Goal: Task Accomplishment & Management: Manage account settings

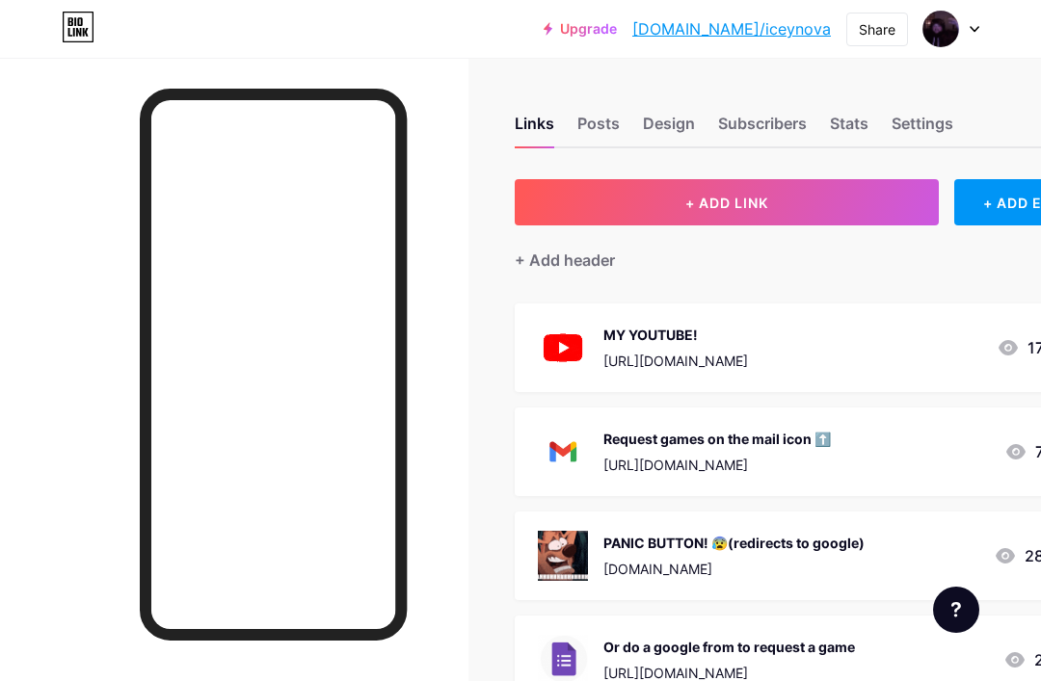
click at [681, 99] on div "Links Posts Design Subscribers Stats Settings" at bounding box center [814, 114] width 598 height 67
click at [687, 120] on div "Design" at bounding box center [669, 129] width 52 height 35
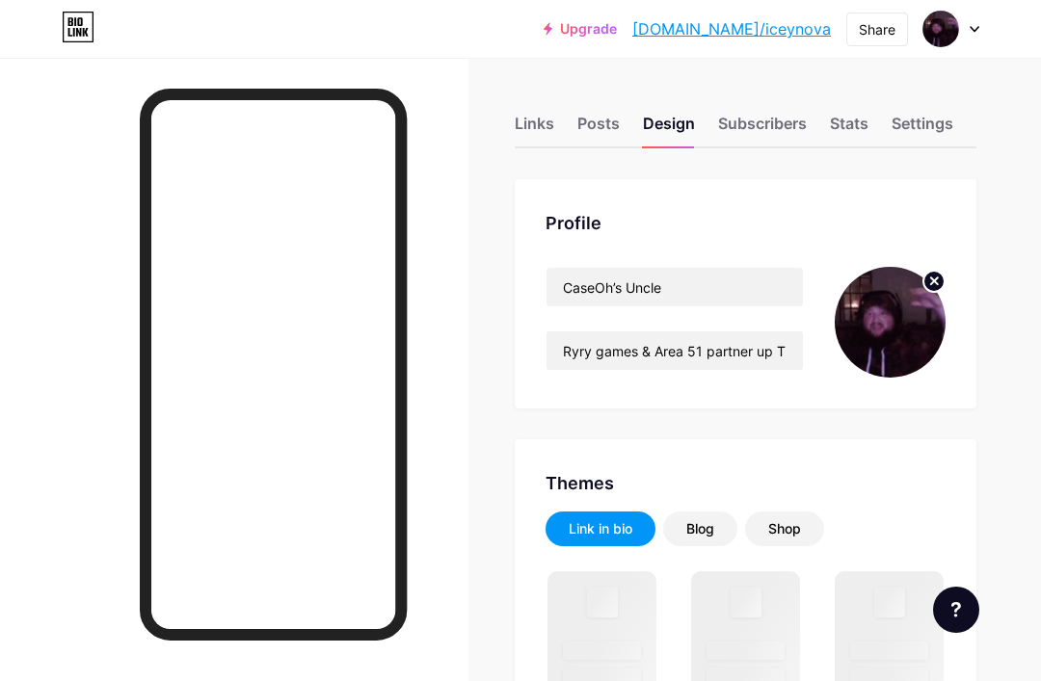
click at [934, 279] on icon at bounding box center [934, 281] width 7 height 7
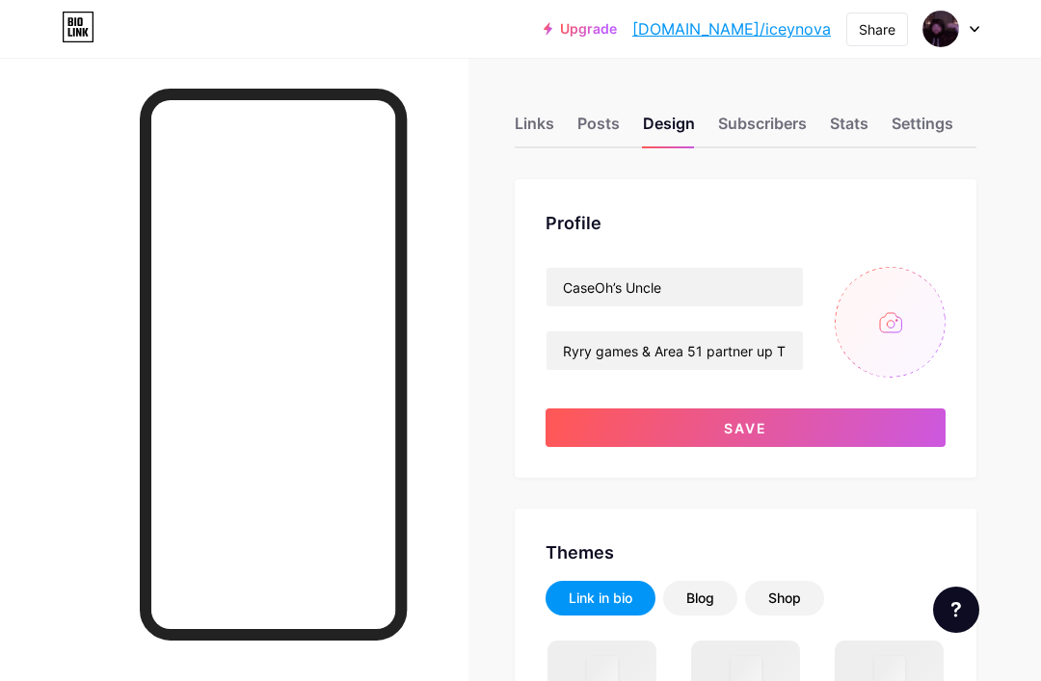
click at [898, 324] on input "file" at bounding box center [890, 322] width 111 height 111
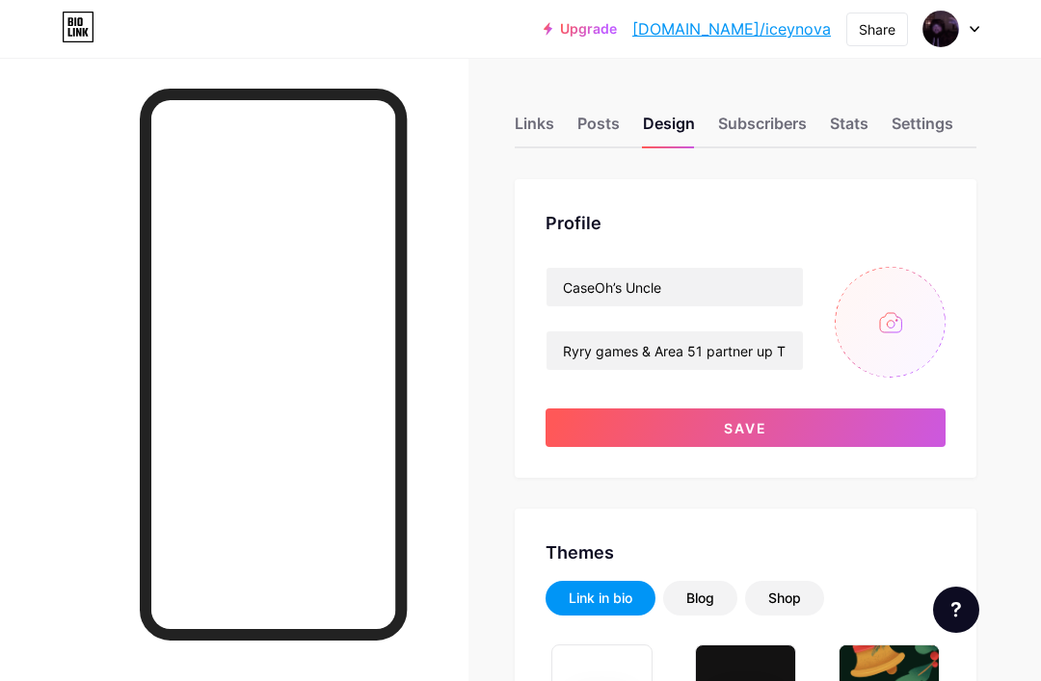
type input "C:\fakepath\IMG_0299.gif"
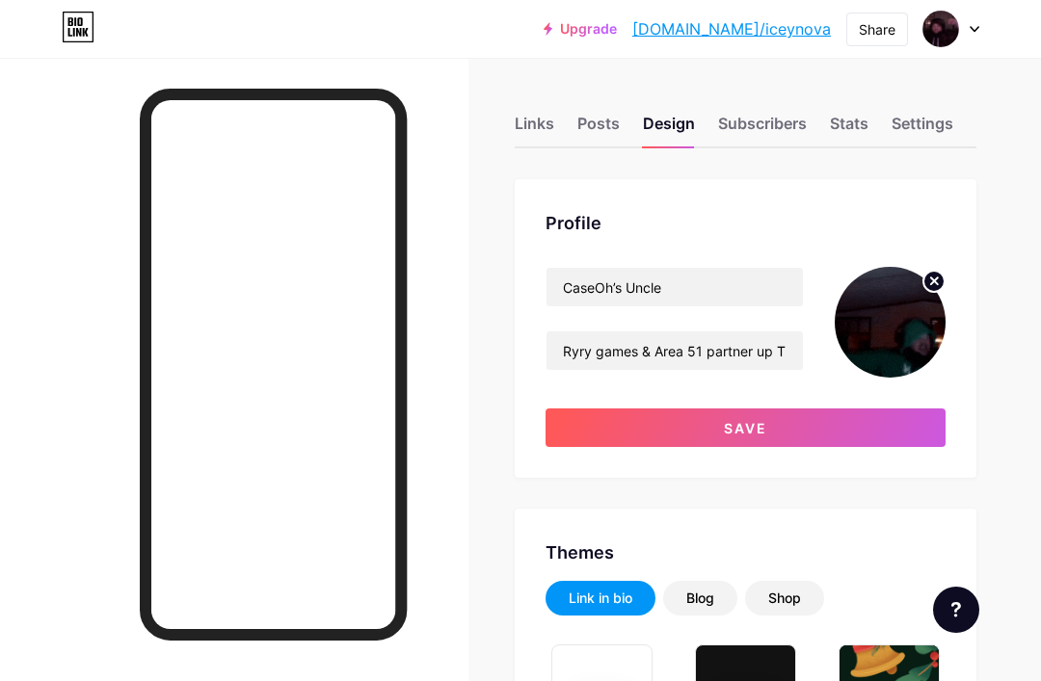
click at [701, 420] on button "Save" at bounding box center [745, 428] width 400 height 39
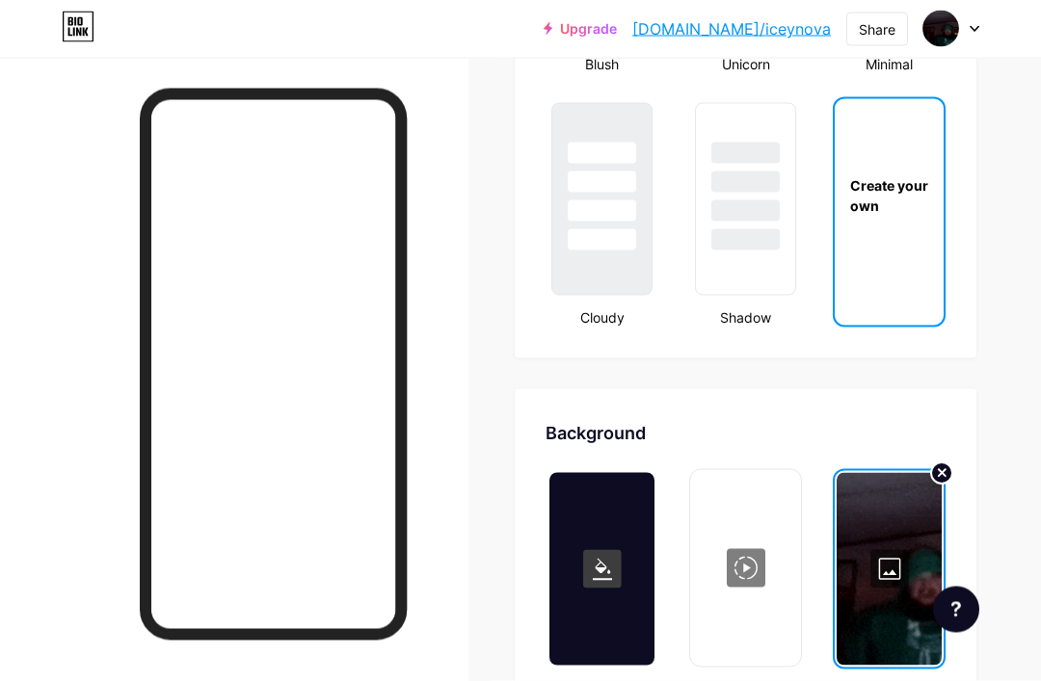
scroll to position [2254, 0]
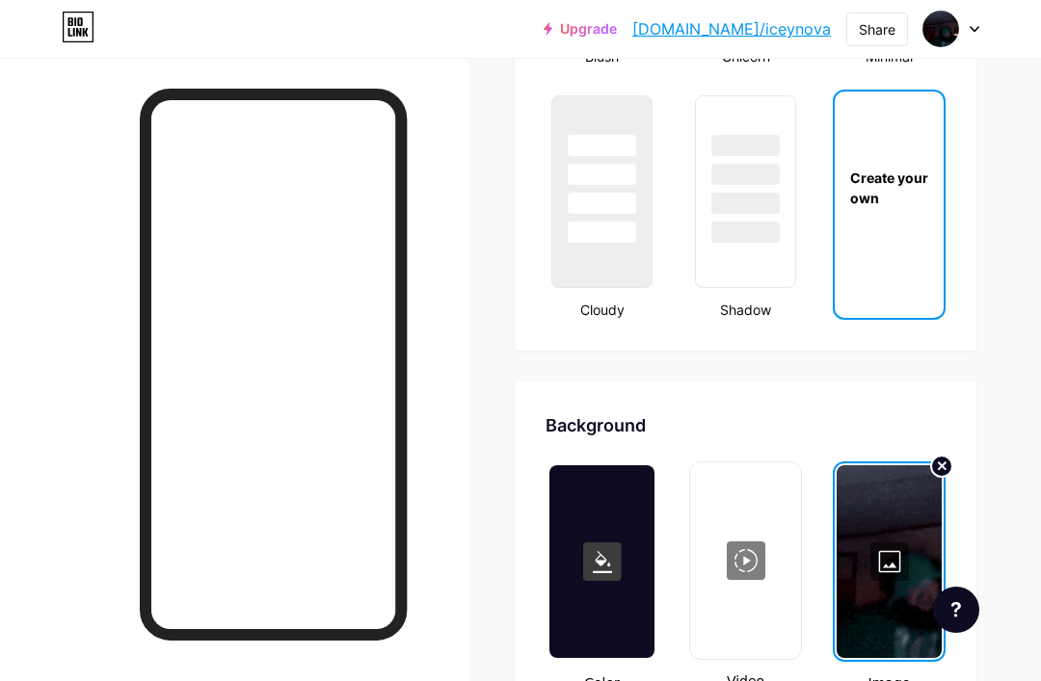
click at [937, 464] on circle at bounding box center [941, 466] width 21 height 21
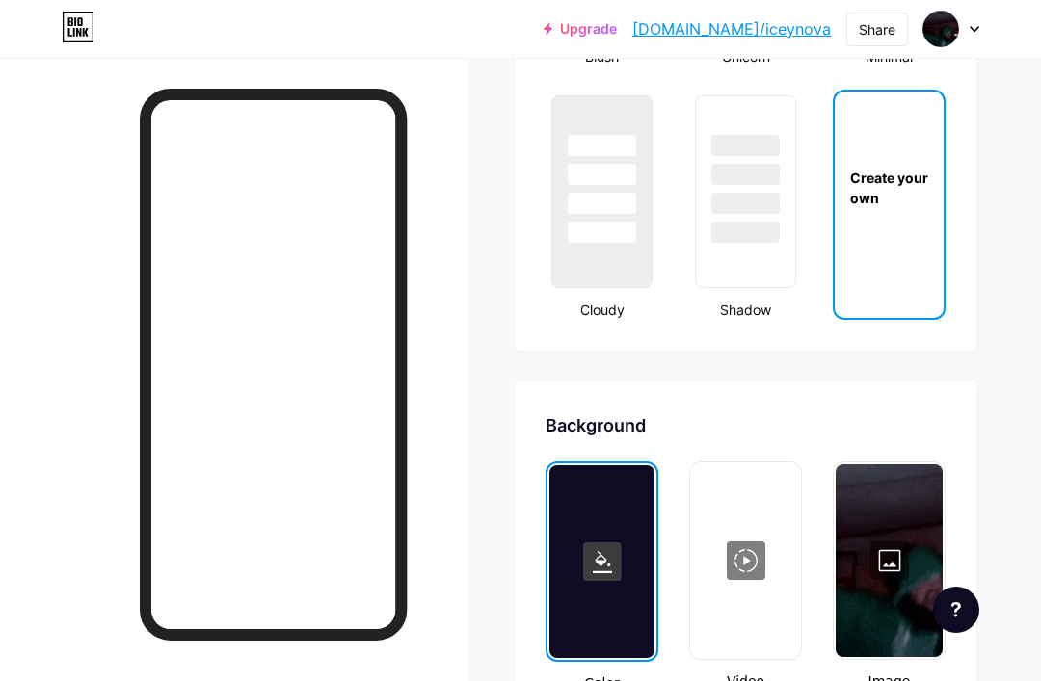
type input "#ffffff"
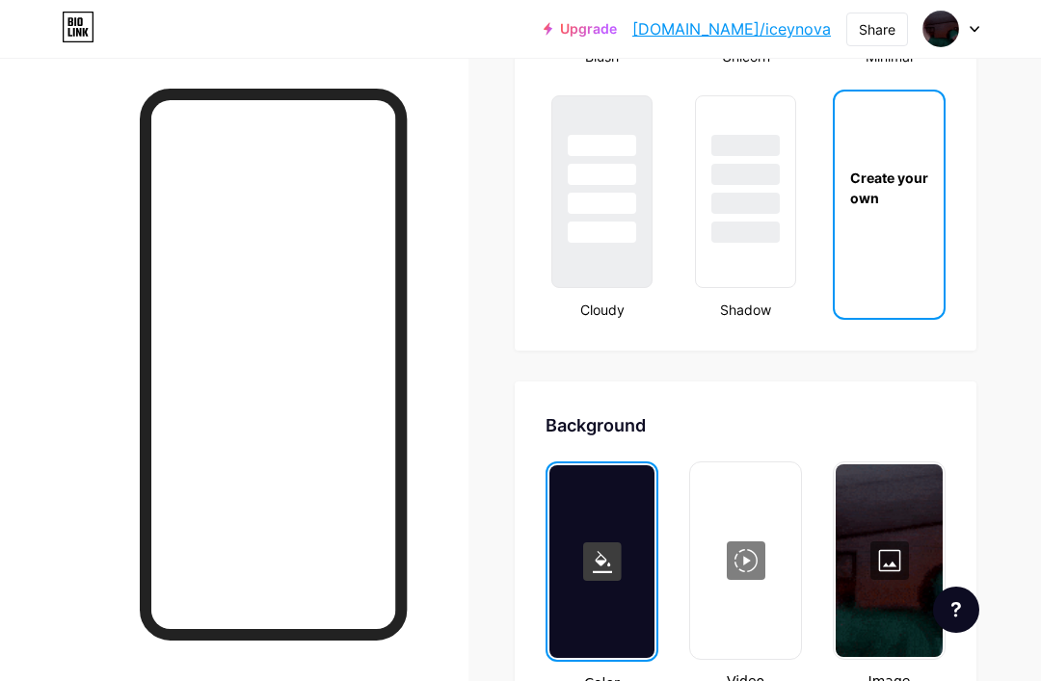
type input "#ffffff"
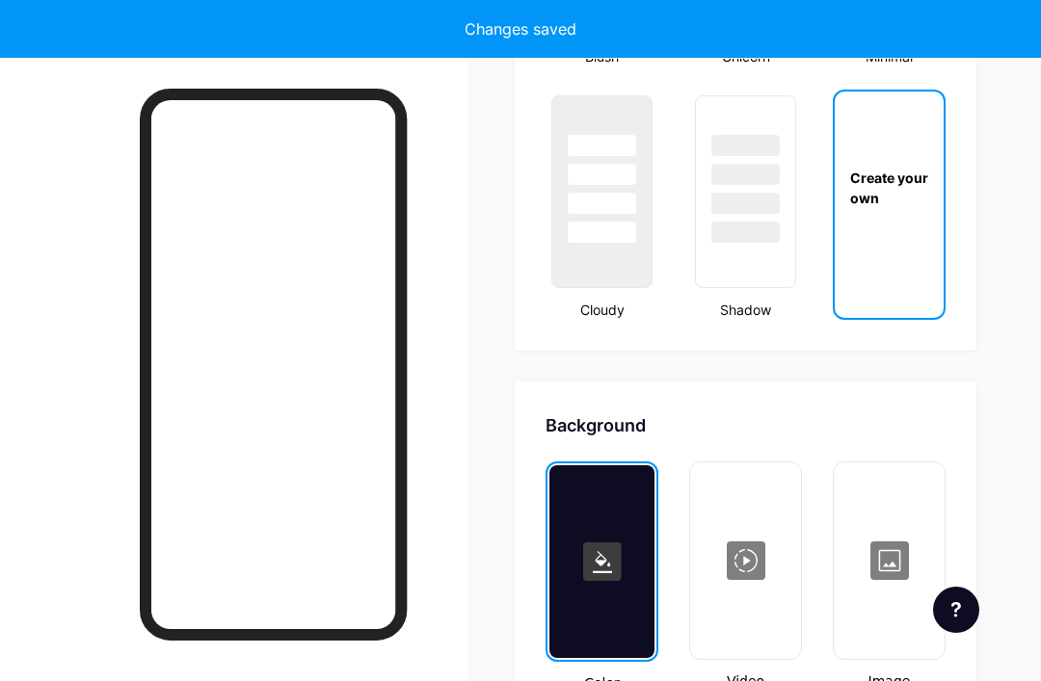
click at [906, 503] on div at bounding box center [889, 560] width 107 height 193
type input "#ffffff"
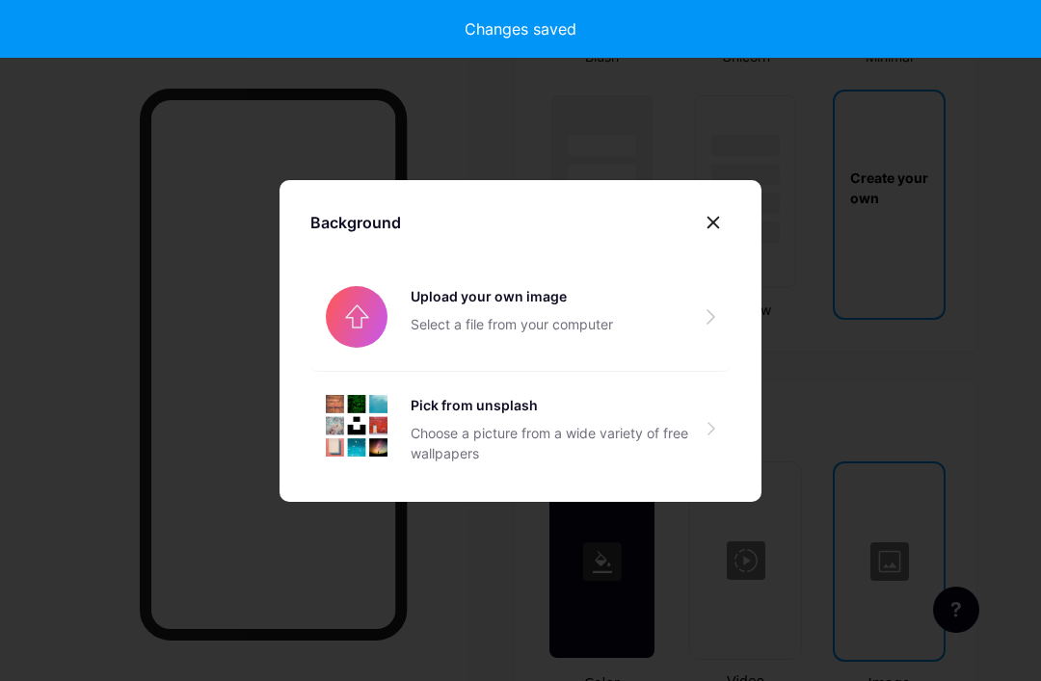
type input "#ffffff"
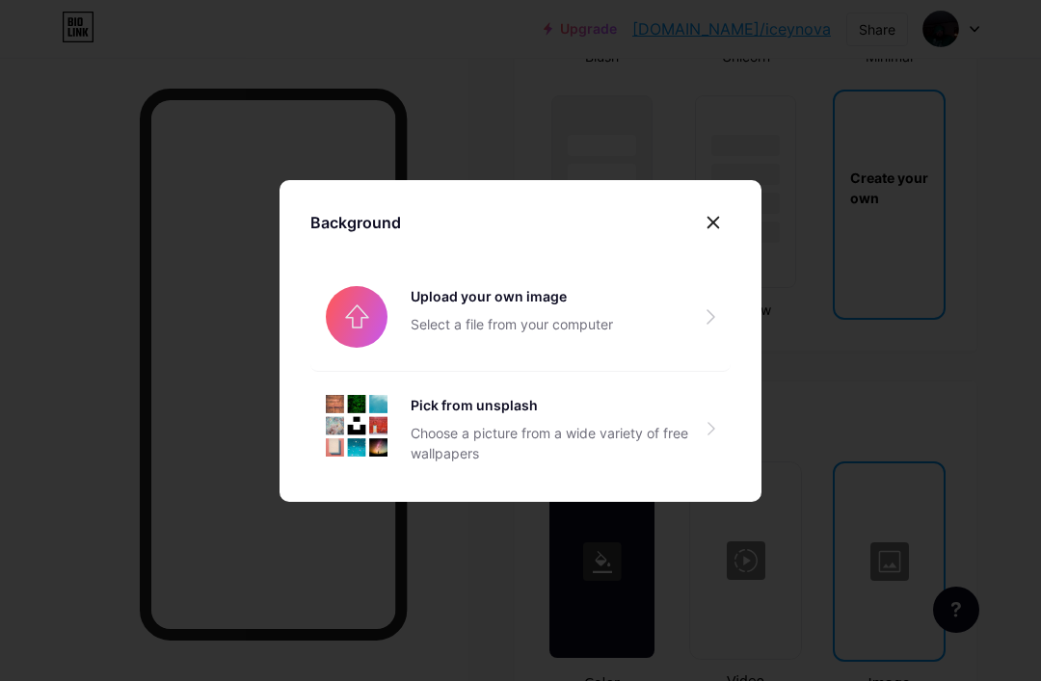
click at [469, 348] on input "file" at bounding box center [520, 317] width 420 height 108
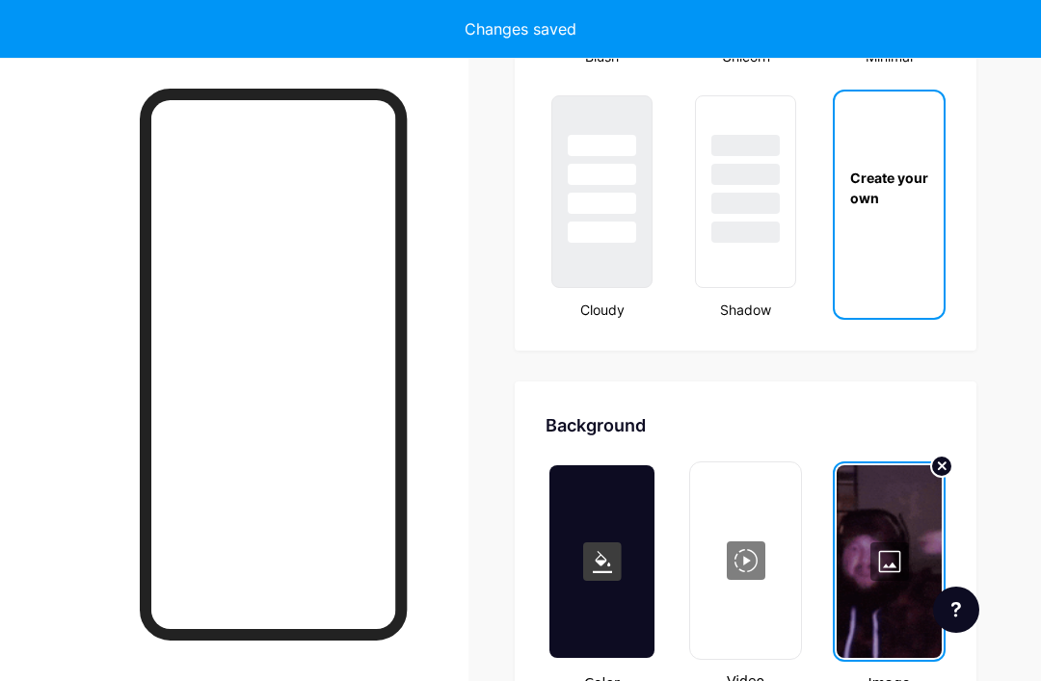
type input "#ffffff"
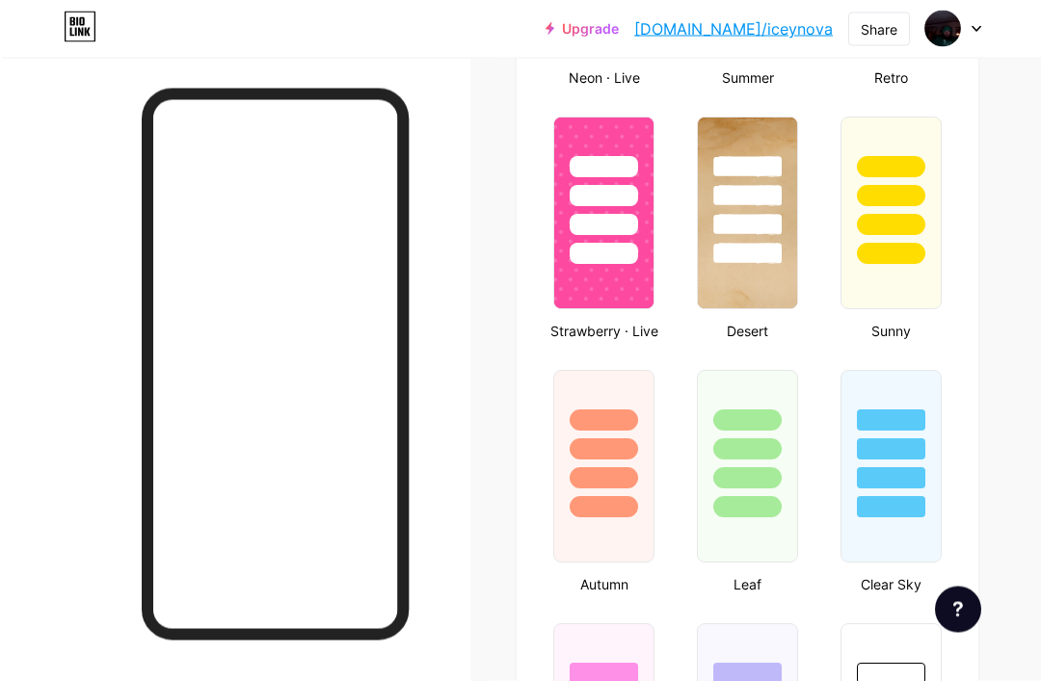
scroll to position [1335, 0]
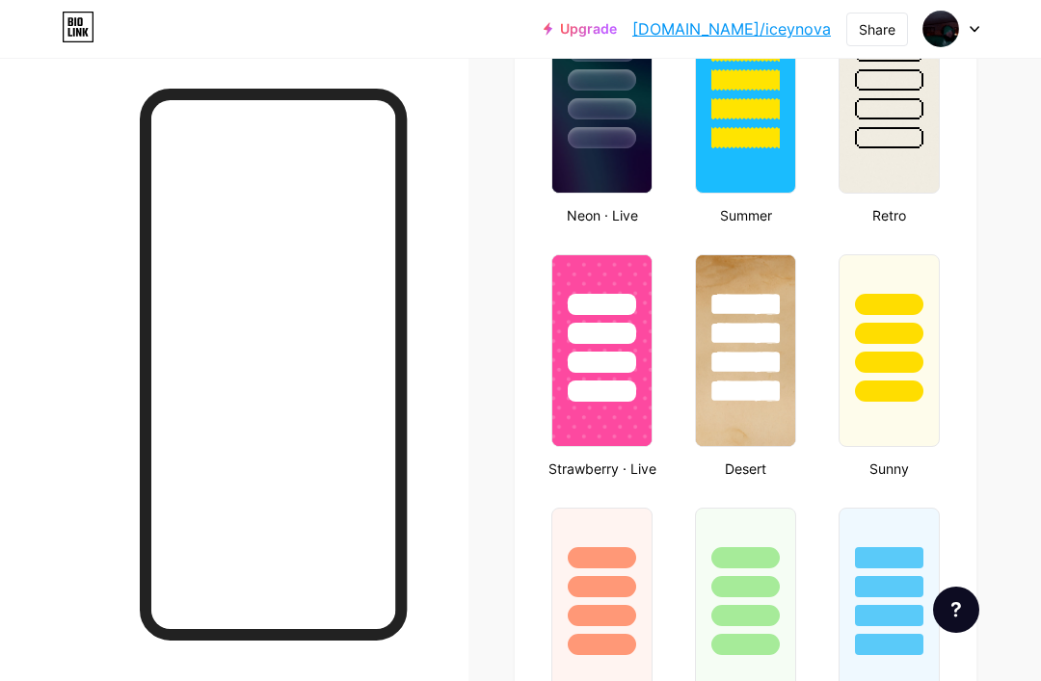
click at [779, 39] on link "[DOMAIN_NAME]/iceynova" at bounding box center [731, 28] width 199 height 23
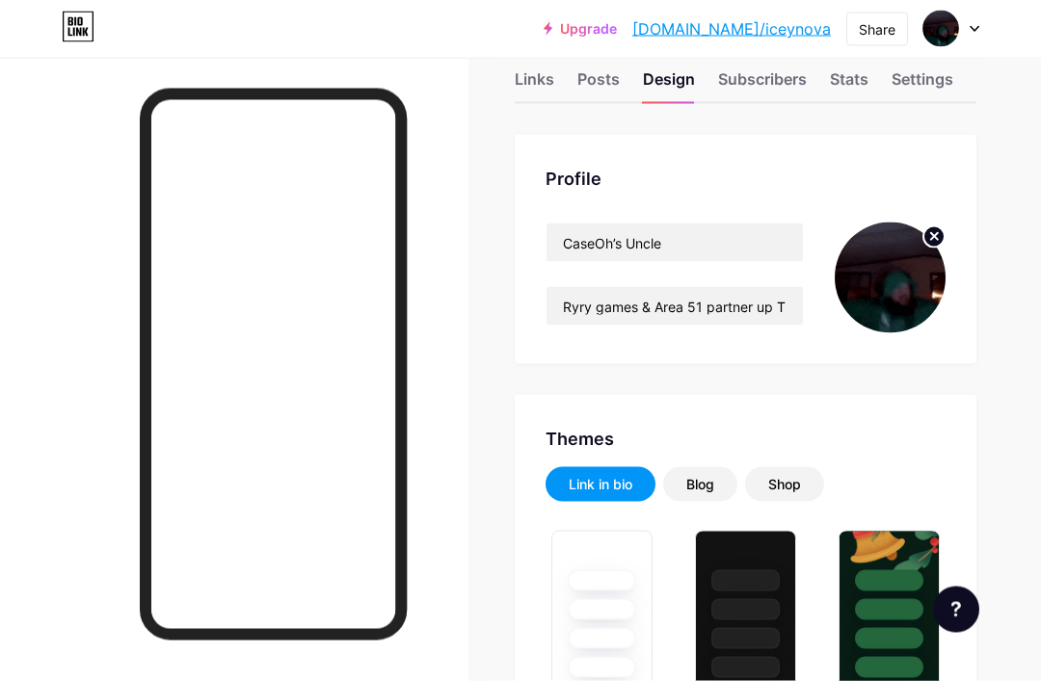
click at [935, 226] on circle at bounding box center [933, 236] width 21 height 21
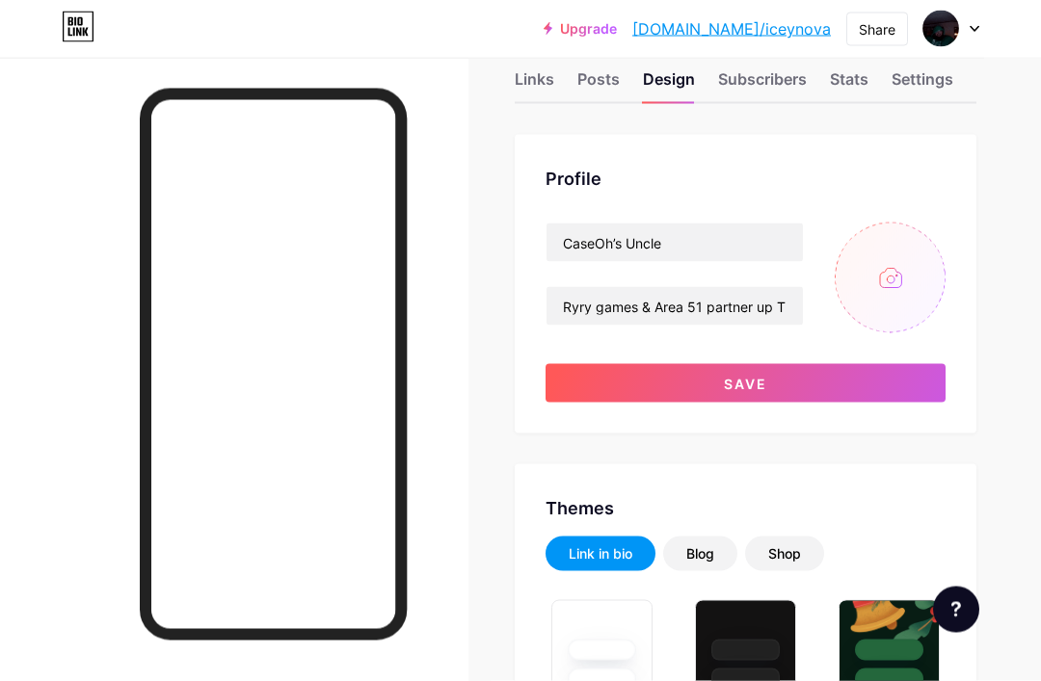
scroll to position [45, 0]
click at [923, 263] on input "file" at bounding box center [890, 277] width 111 height 111
type input "C:\fakepath\IMG_0300.gif"
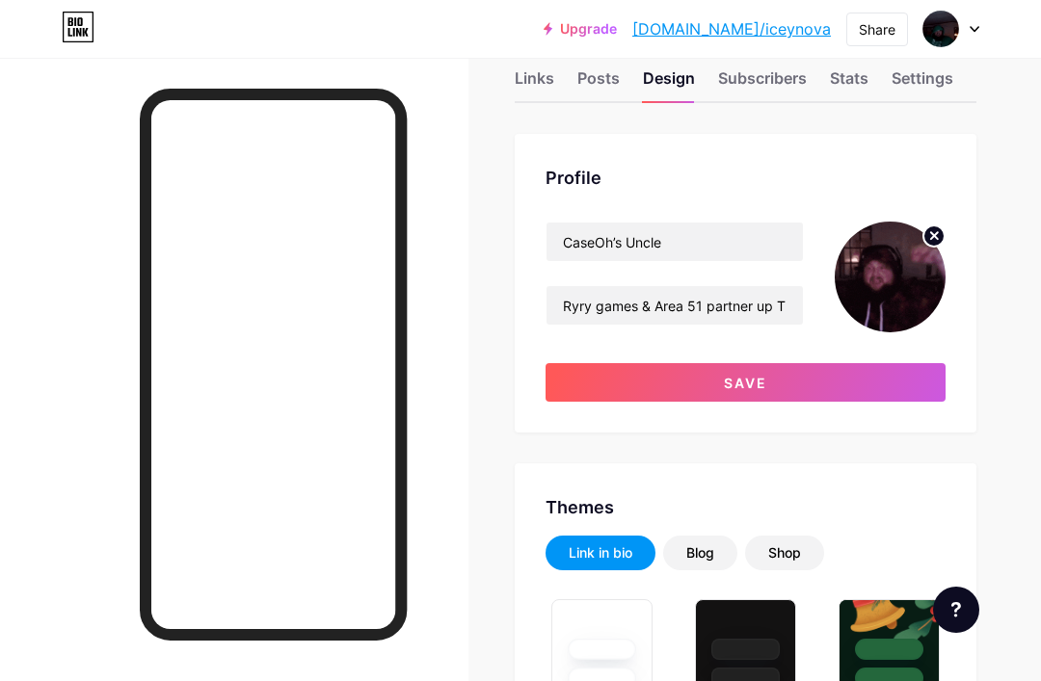
click at [901, 366] on button "Save" at bounding box center [745, 382] width 400 height 39
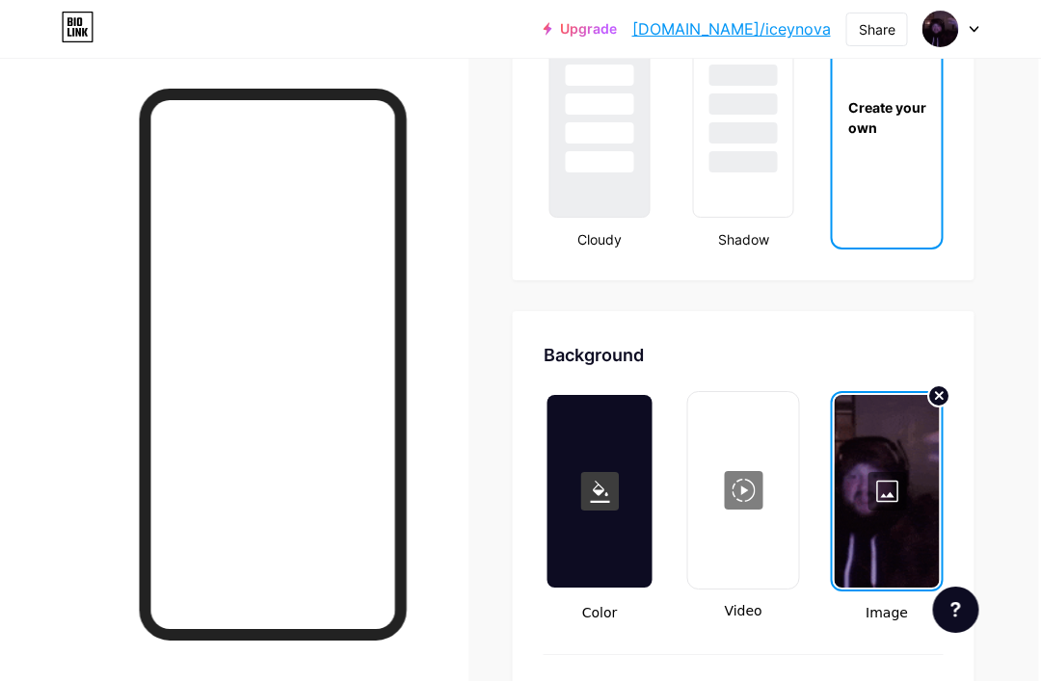
scroll to position [2324, 3]
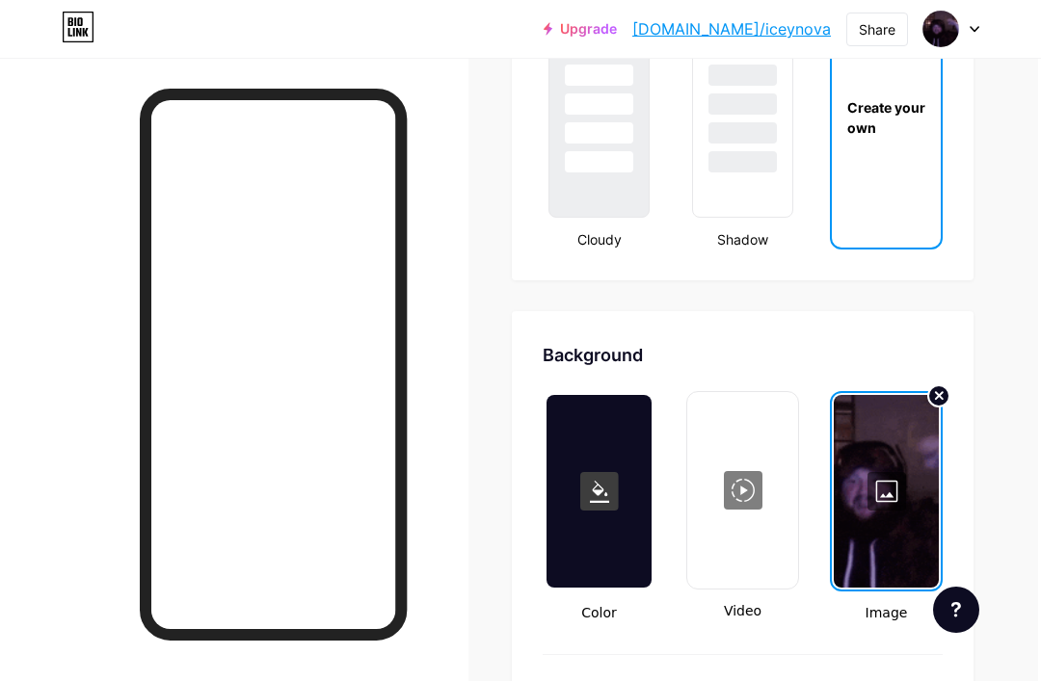
click at [946, 391] on circle at bounding box center [938, 395] width 21 height 21
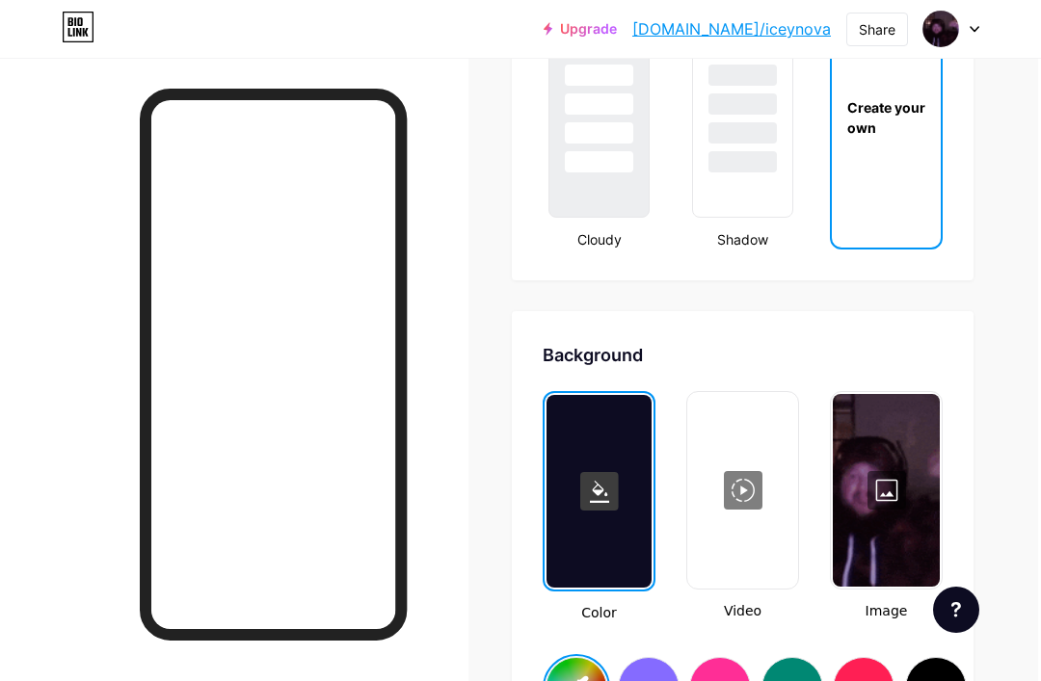
click at [917, 455] on div at bounding box center [886, 490] width 107 height 193
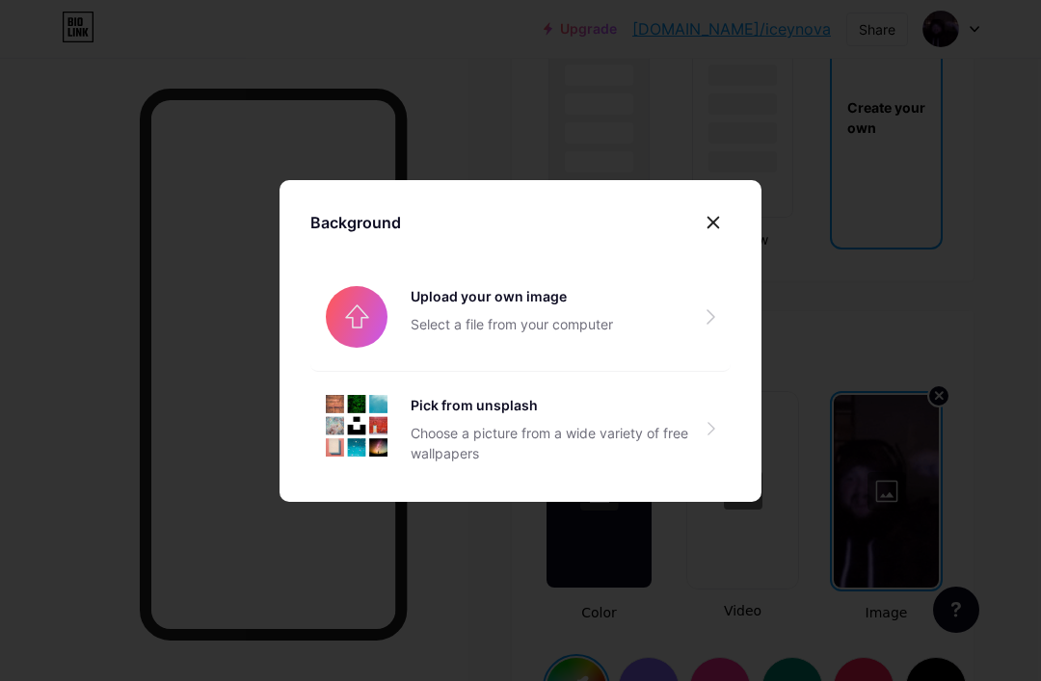
type input "#ffffff"
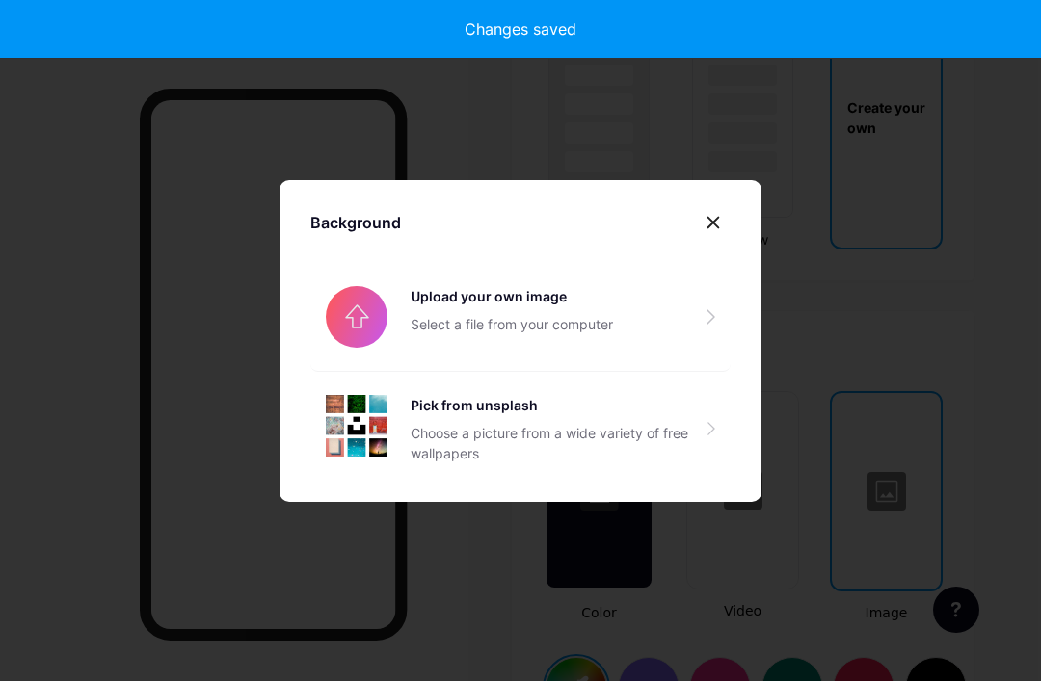
type input "#ffffff"
click at [363, 358] on input "file" at bounding box center [520, 317] width 420 height 108
type input "#ffffff"
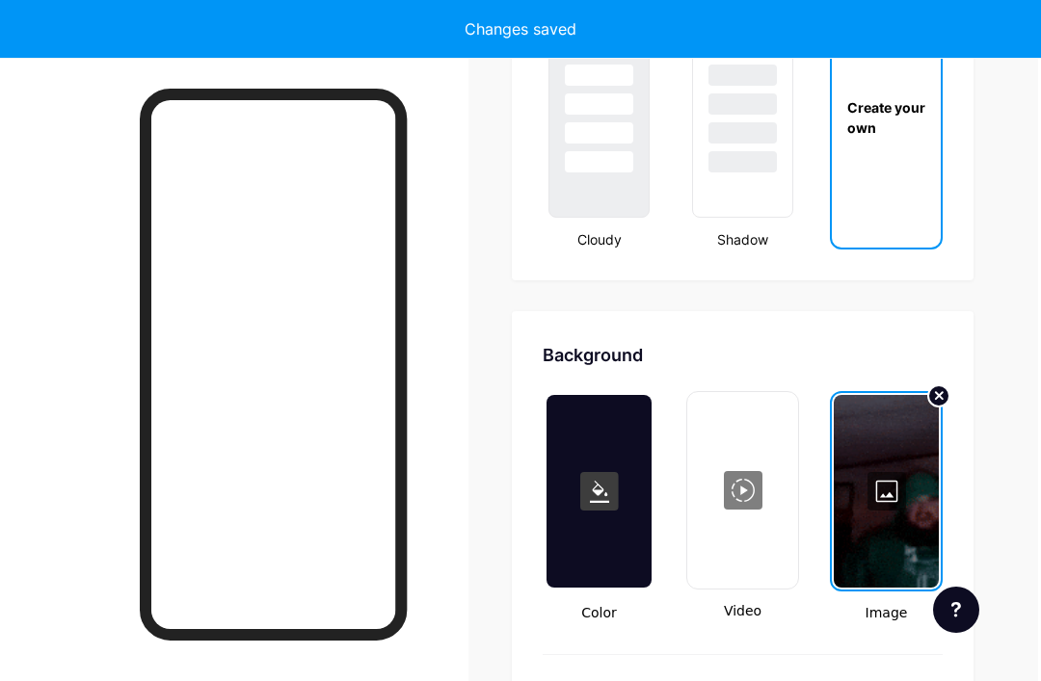
type input "#ffffff"
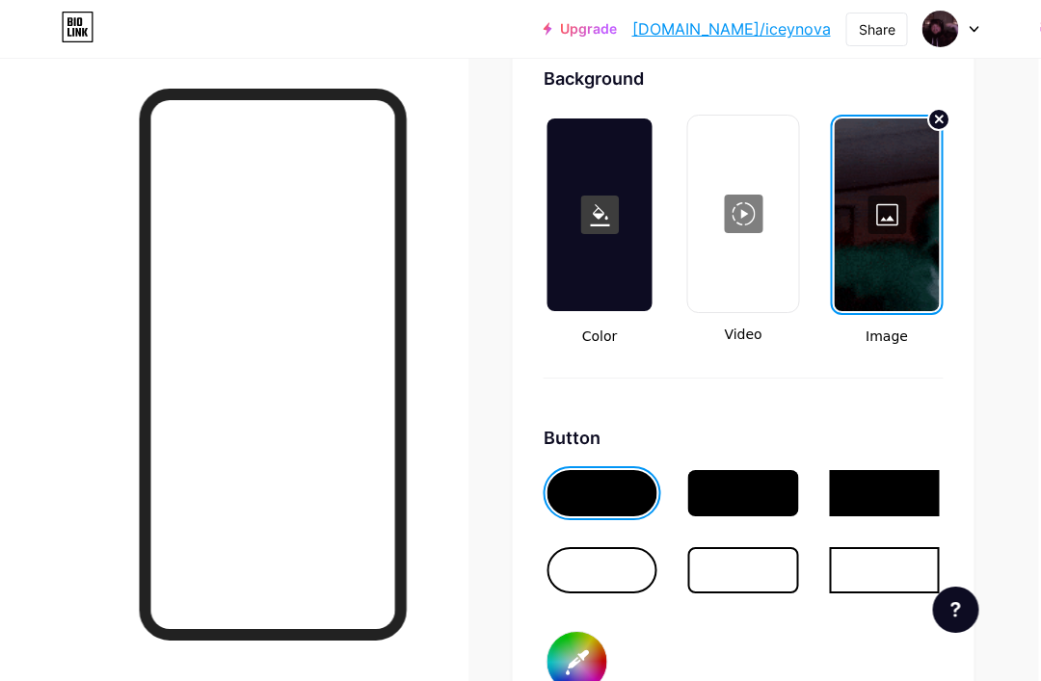
scroll to position [2599, 2]
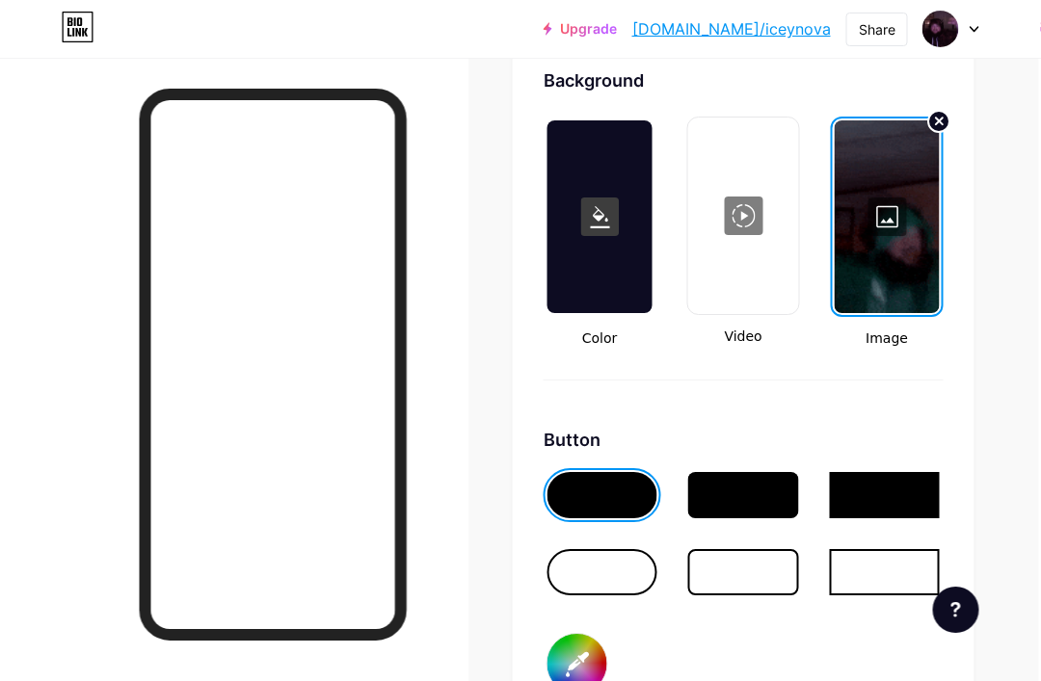
click at [807, 24] on link "[DOMAIN_NAME]/iceynova" at bounding box center [731, 28] width 199 height 23
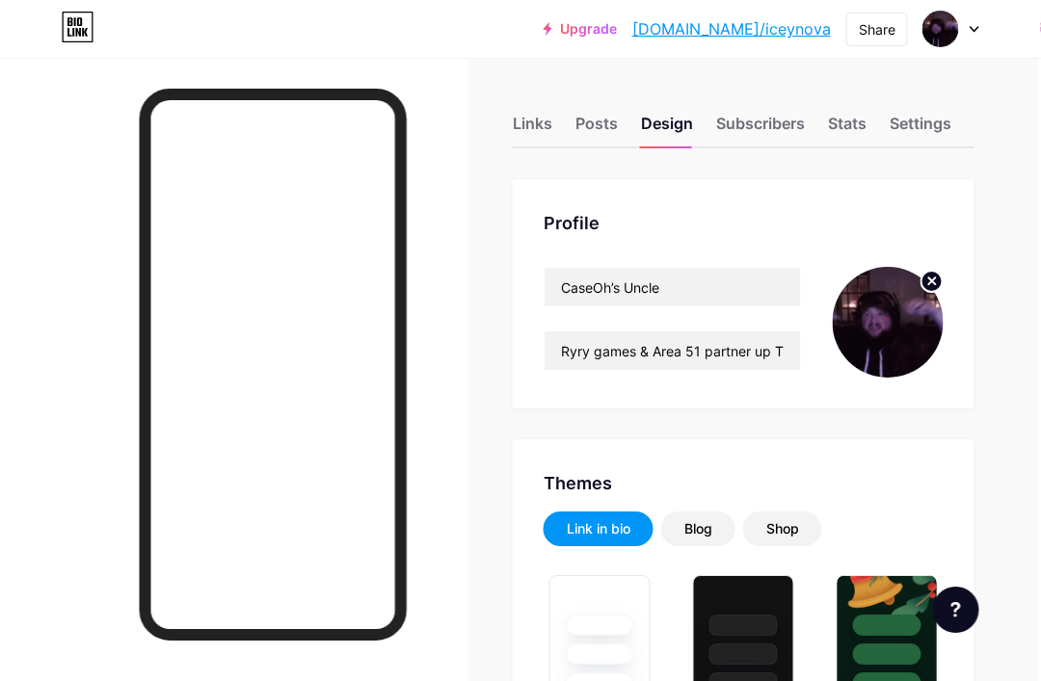
scroll to position [0, 3]
click at [909, 113] on div "Settings" at bounding box center [920, 129] width 62 height 35
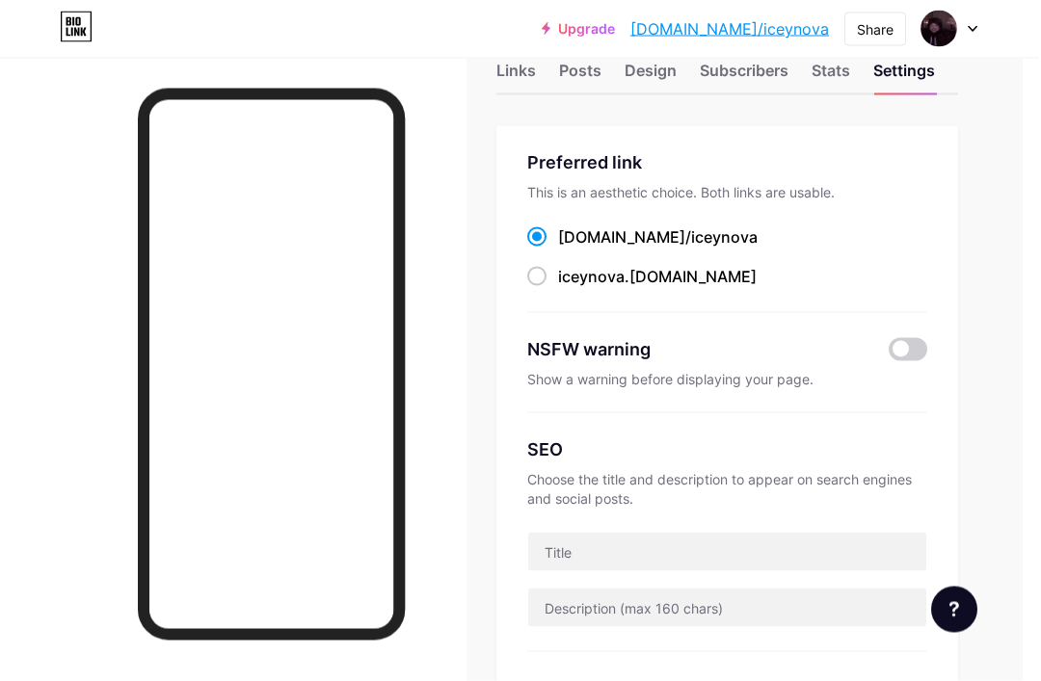
scroll to position [0, 18]
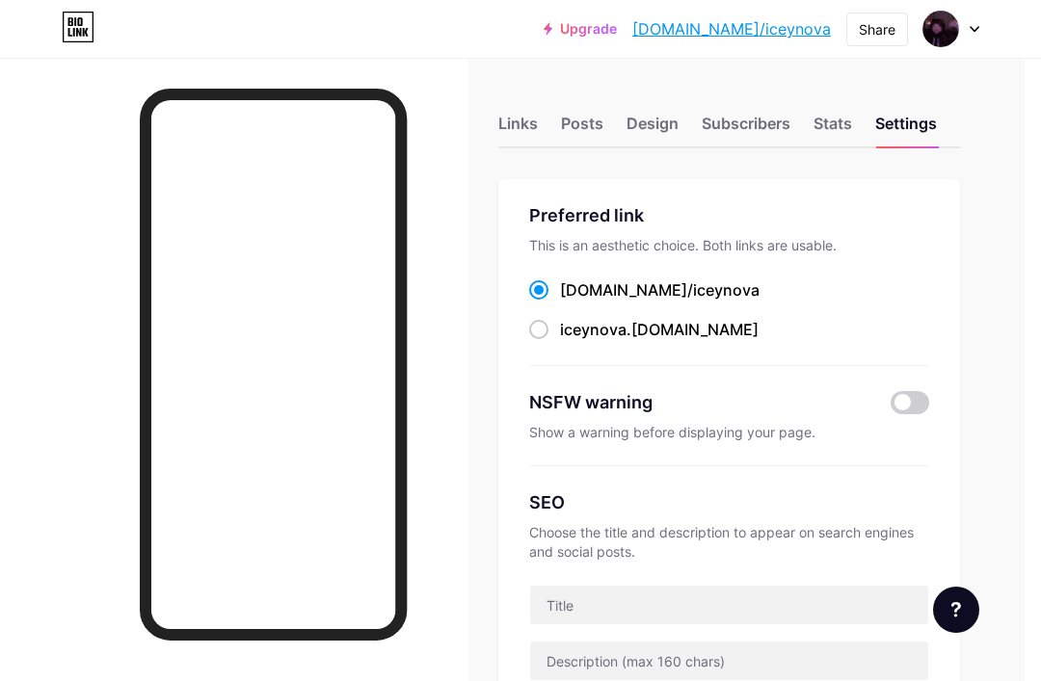
click at [785, 118] on div "Subscribers" at bounding box center [746, 129] width 89 height 35
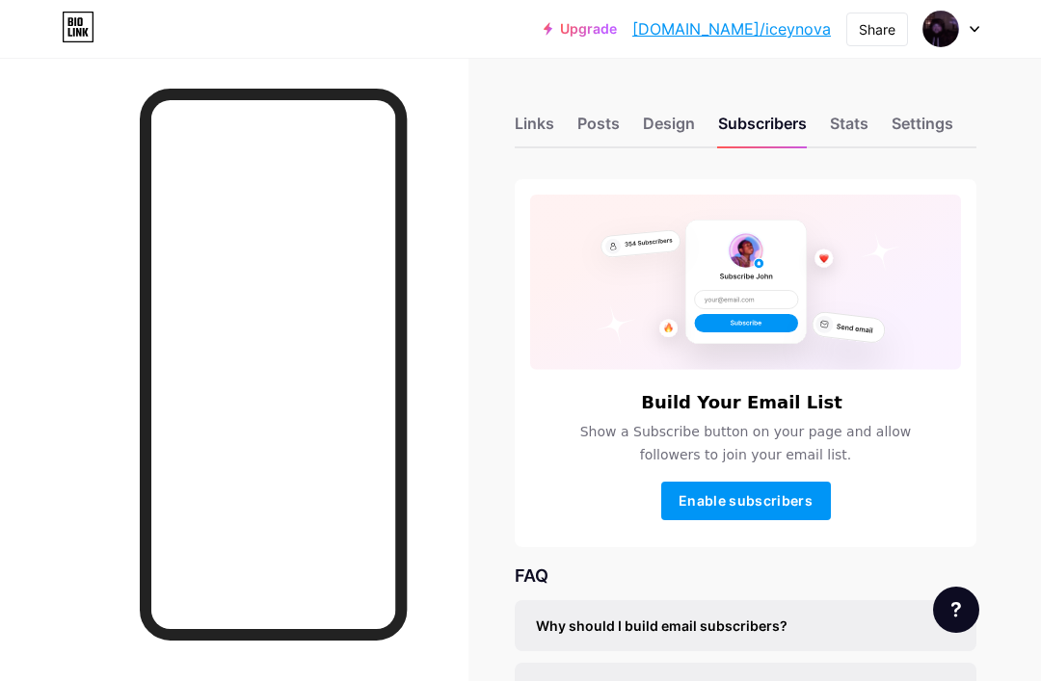
click at [818, 106] on div "Links Posts Design Subscribers Stats Settings" at bounding box center [746, 114] width 462 height 67
click at [662, 121] on div "Design" at bounding box center [669, 129] width 52 height 35
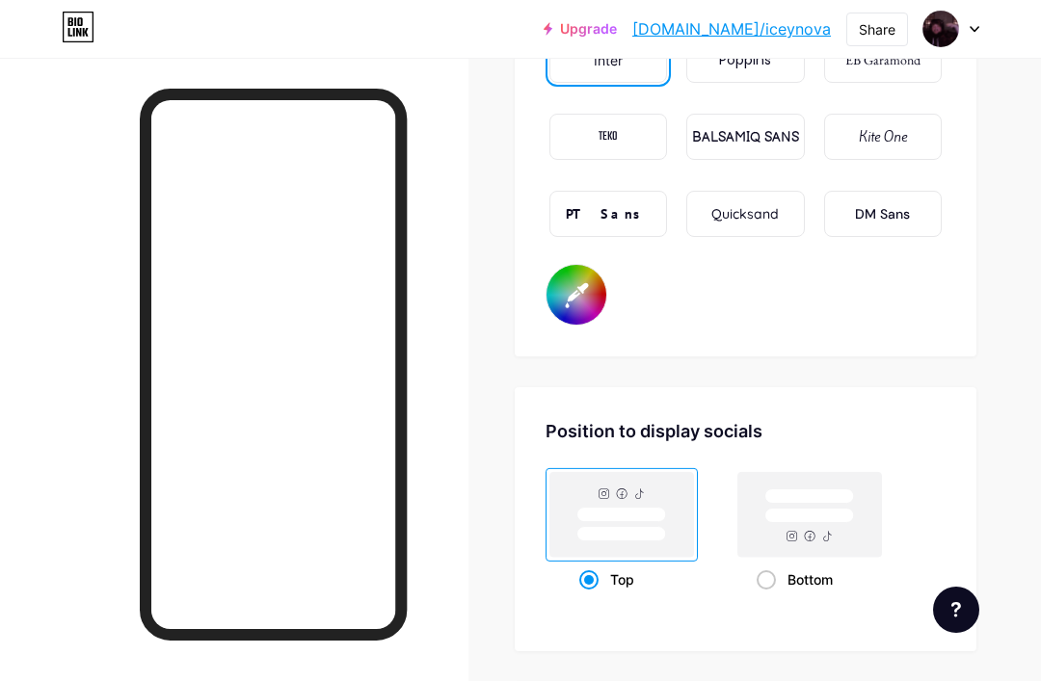
scroll to position [3383, 0]
click at [645, 128] on div "TEKO" at bounding box center [608, 138] width 118 height 46
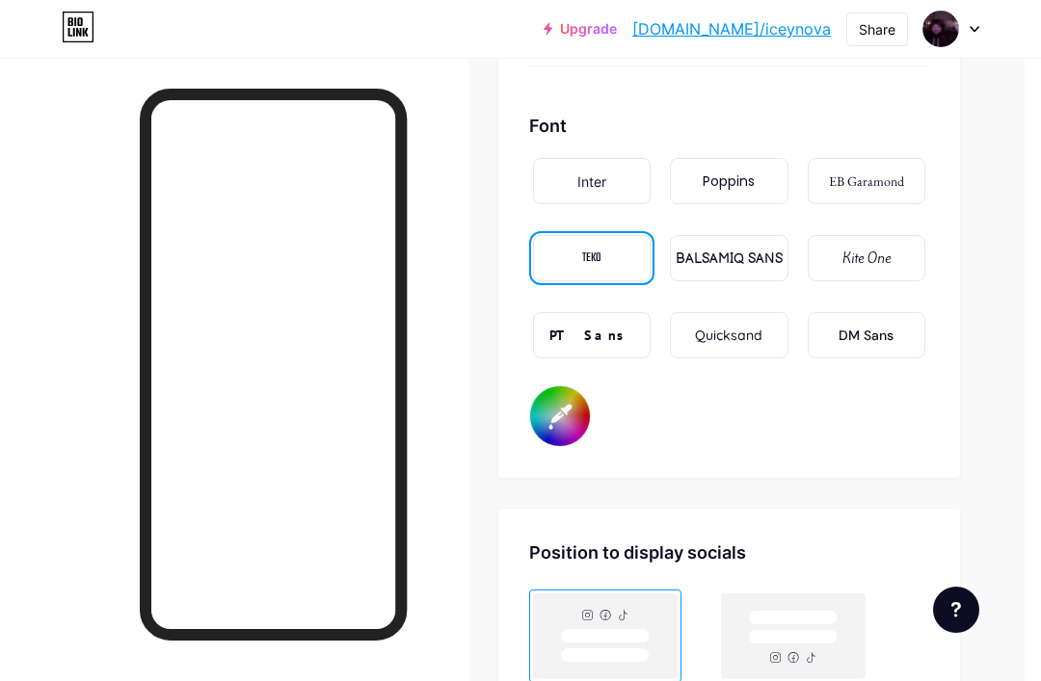
scroll to position [3258, 18]
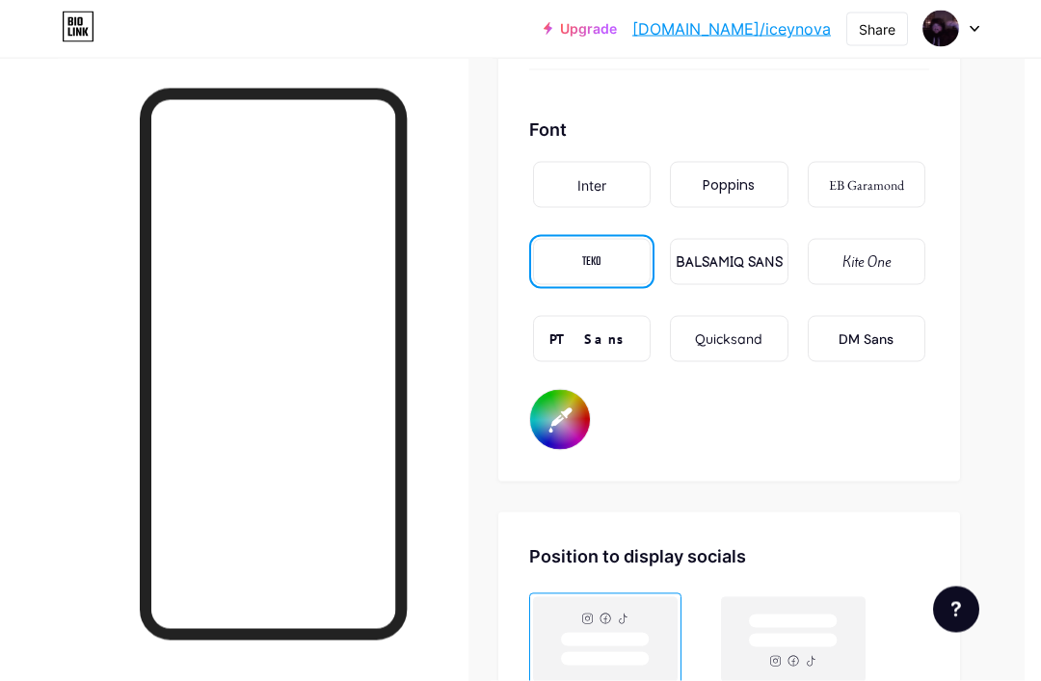
click at [826, 268] on div "Kite One" at bounding box center [867, 262] width 118 height 46
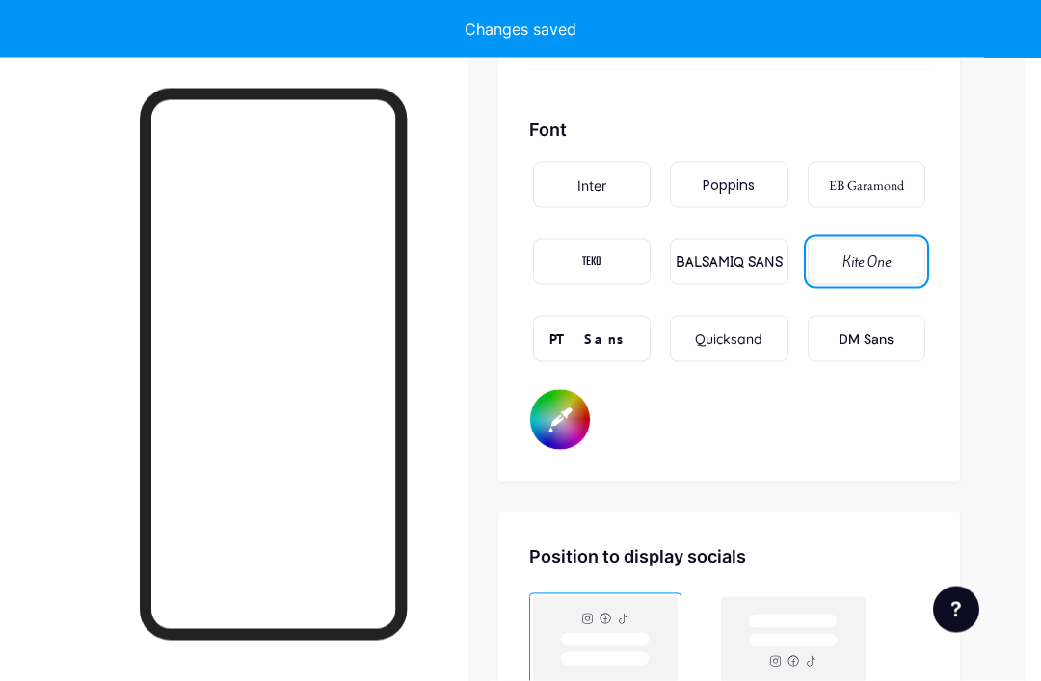
scroll to position [3259, 18]
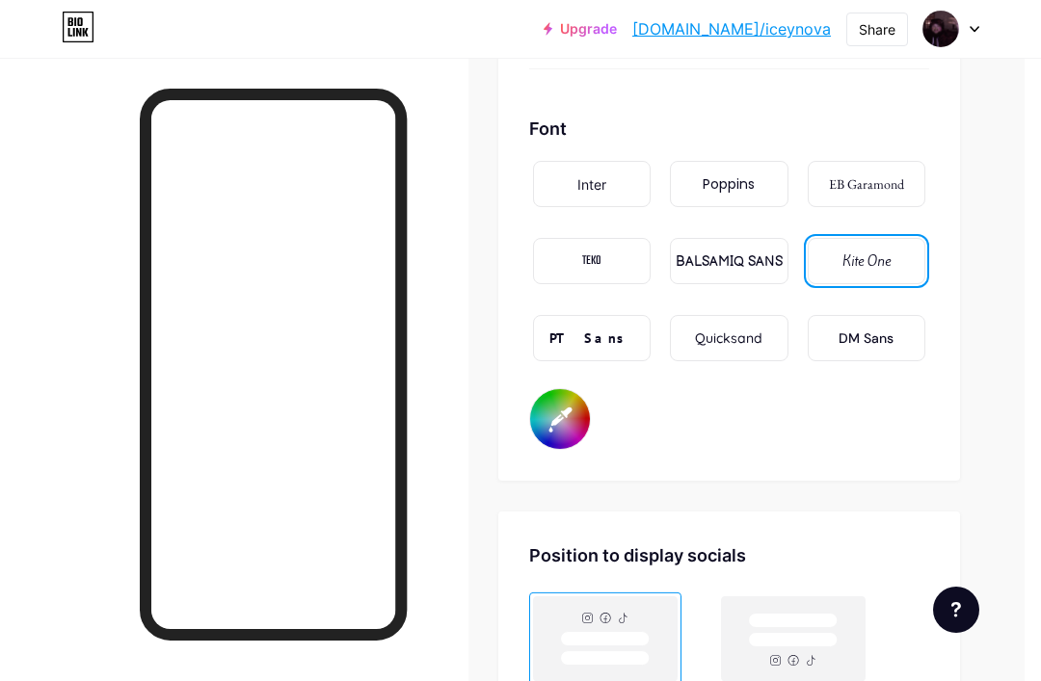
click at [833, 203] on div "EB Garamond" at bounding box center [867, 184] width 118 height 46
click at [907, 347] on div "DM Sans" at bounding box center [867, 338] width 118 height 46
click at [751, 270] on div "BALSAMIQ SANS" at bounding box center [729, 262] width 107 height 20
click at [584, 242] on div "TEKO" at bounding box center [592, 261] width 118 height 46
click at [766, 30] on link "[DOMAIN_NAME]/iceynova" at bounding box center [731, 28] width 199 height 23
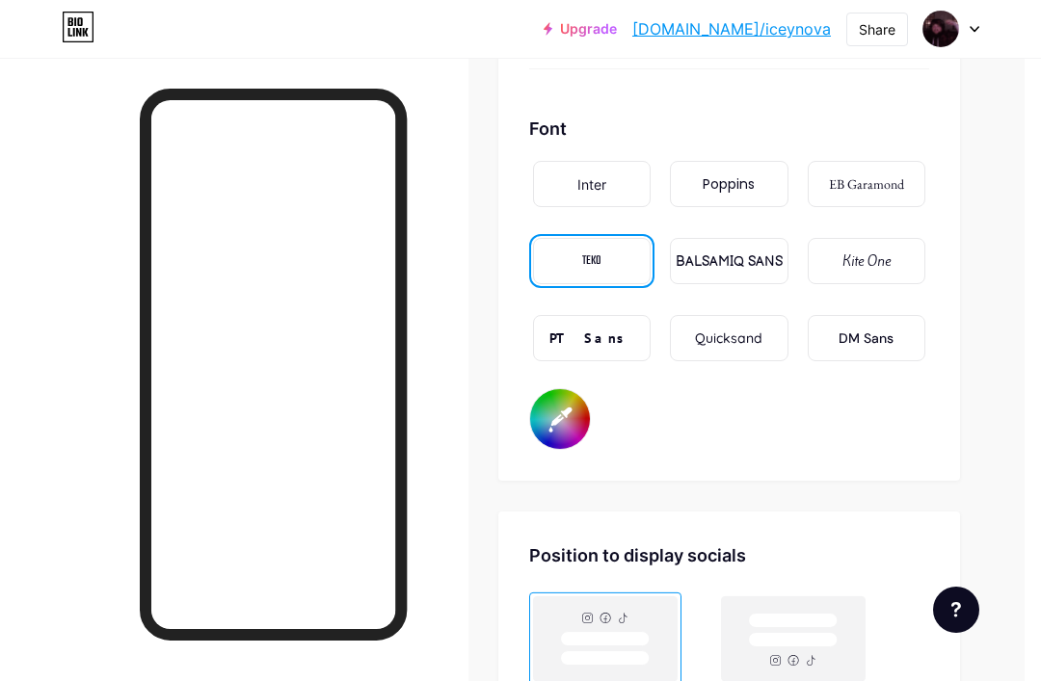
click at [587, 187] on div "Inter" at bounding box center [591, 184] width 29 height 20
click at [757, 206] on div "Poppins" at bounding box center [729, 184] width 118 height 46
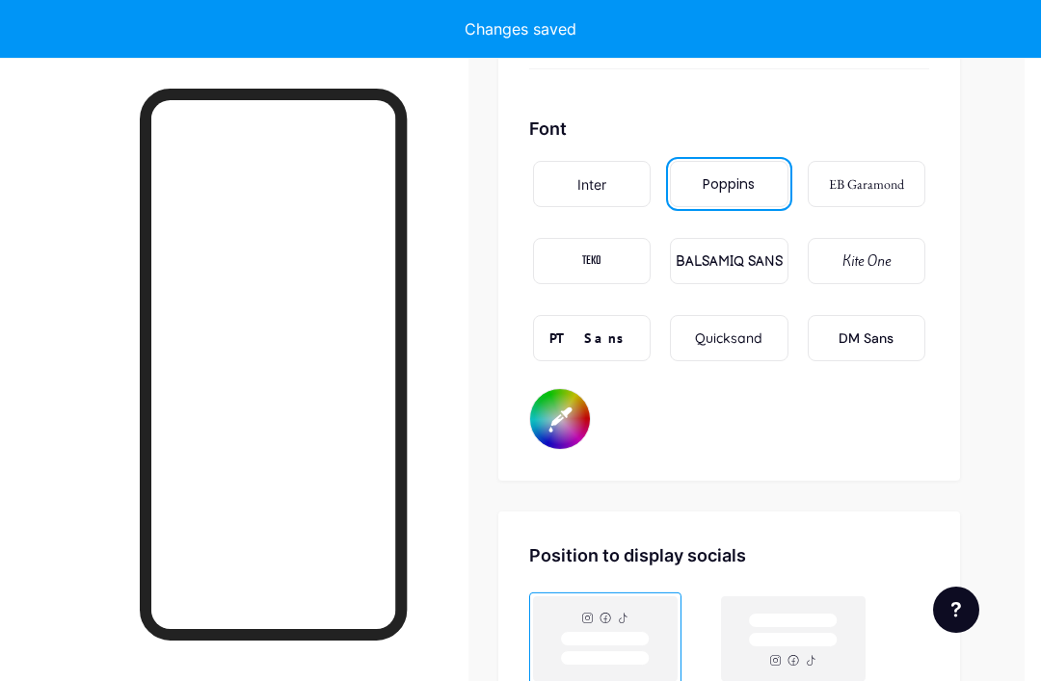
type input "#ffffff"
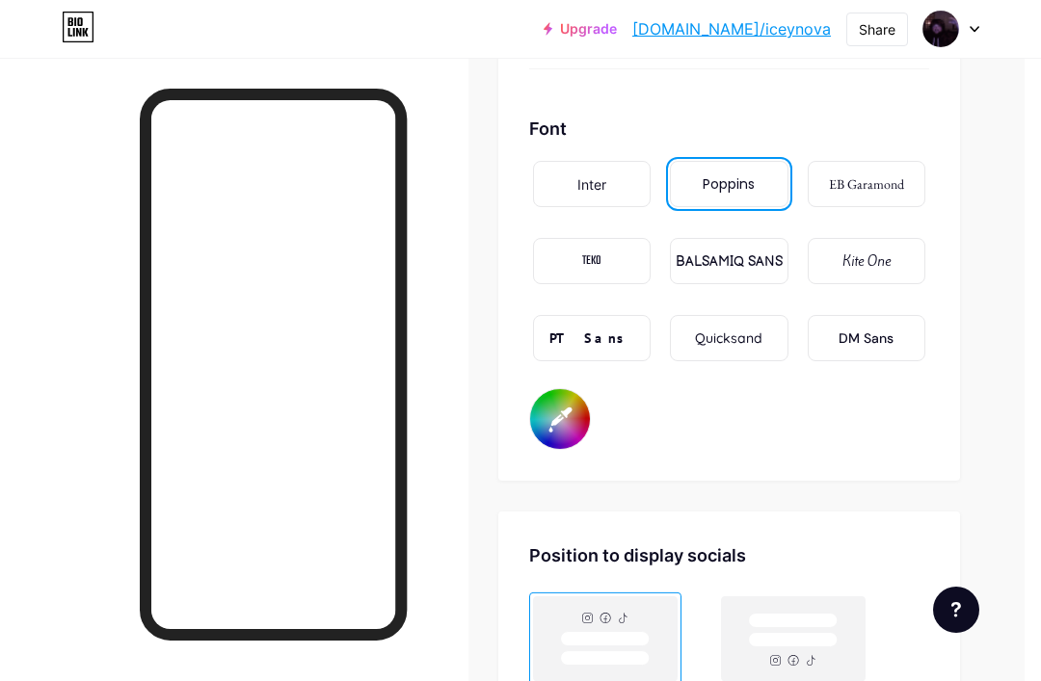
click at [828, 31] on link "[DOMAIN_NAME]/iceynova" at bounding box center [731, 28] width 199 height 23
